Goal: Navigation & Orientation: Find specific page/section

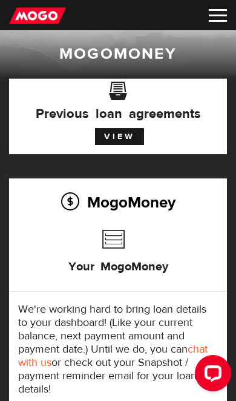
click at [210, 19] on img at bounding box center [218, 15] width 18 height 13
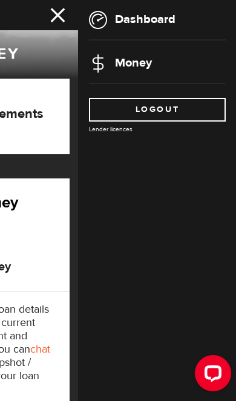
click at [181, 71] on li "Money" at bounding box center [157, 63] width 137 height 18
click at [140, 57] on link "Money" at bounding box center [120, 62] width 63 height 15
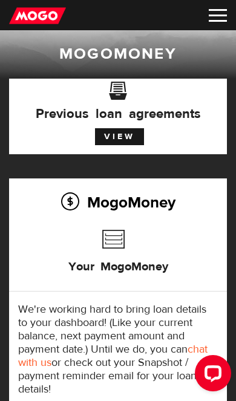
click at [224, 11] on img at bounding box center [218, 15] width 18 height 13
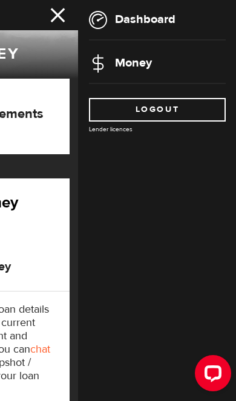
click at [188, 22] on li "Dashboard" at bounding box center [157, 20] width 137 height 18
click at [162, 15] on link "Dashboard" at bounding box center [132, 18] width 87 height 15
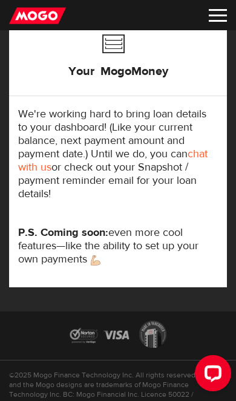
scroll to position [195, 0]
click at [217, 12] on img at bounding box center [218, 15] width 18 height 13
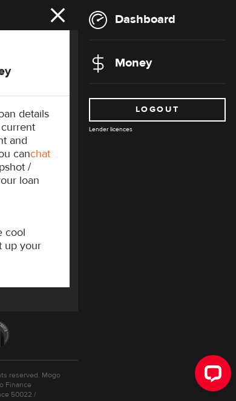
click at [105, 18] on img at bounding box center [98, 20] width 18 height 18
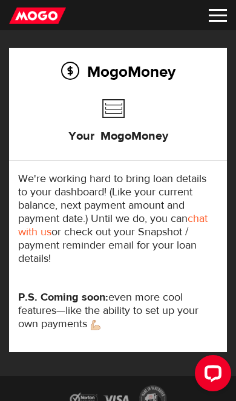
scroll to position [132, 0]
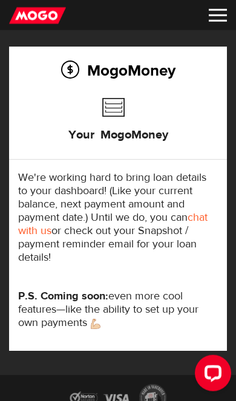
click at [214, 13] on img at bounding box center [218, 15] width 18 height 13
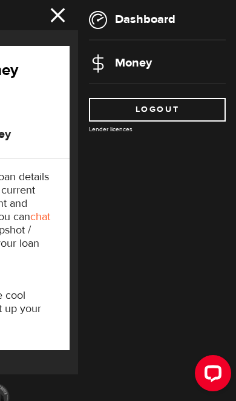
click at [55, 11] on span at bounding box center [61, 16] width 33 height 24
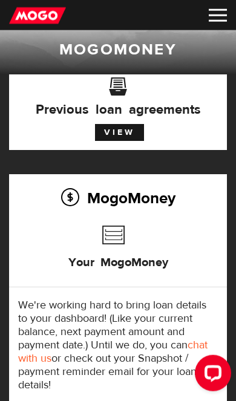
scroll to position [0, 0]
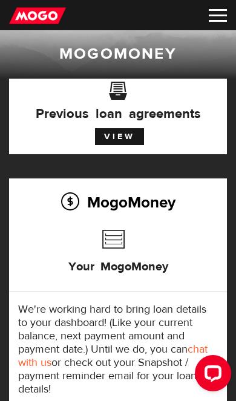
click at [215, 16] on img at bounding box center [218, 15] width 18 height 13
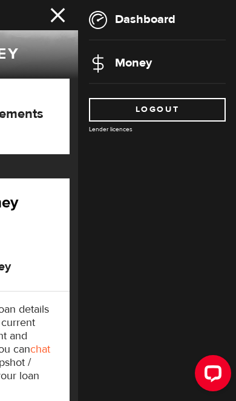
click at [129, 21] on link "Dashboard" at bounding box center [132, 18] width 87 height 15
